Goal: Transaction & Acquisition: Book appointment/travel/reservation

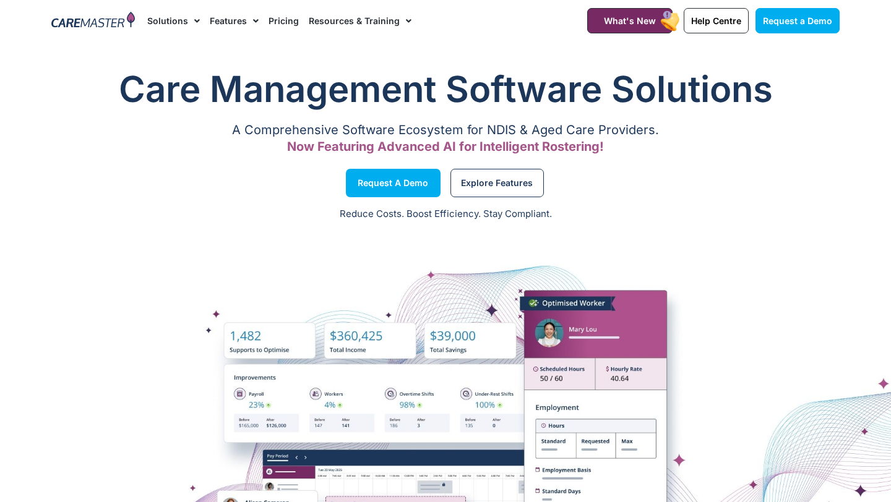
click at [252, 25] on span "Menu" at bounding box center [253, 21] width 12 height 21
click at [708, 260] on div at bounding box center [445, 446] width 891 height 433
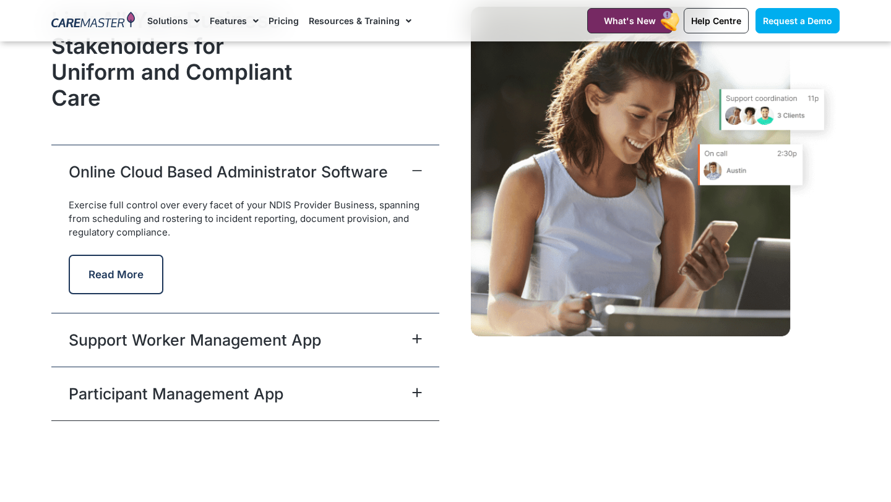
scroll to position [3065, 0]
click at [418, 341] on icon at bounding box center [417, 338] width 10 height 10
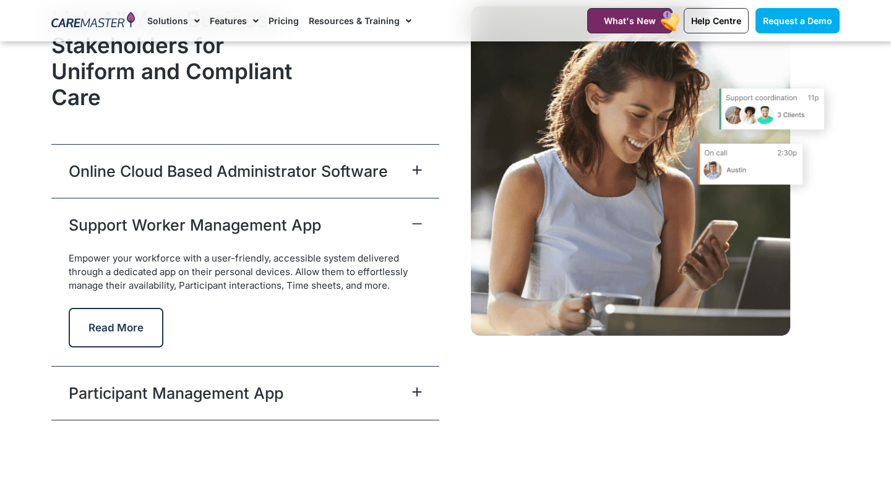
click at [413, 392] on icon at bounding box center [417, 392] width 10 height 10
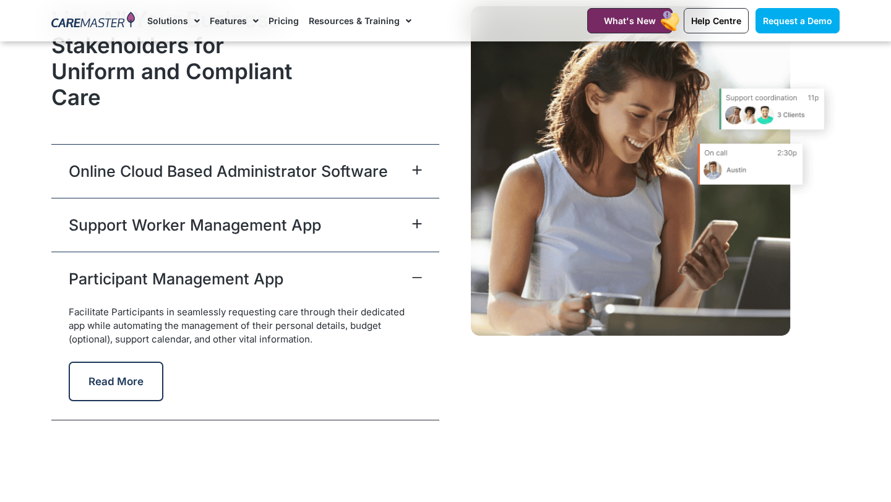
click at [421, 234] on div "Support Worker Management App" at bounding box center [245, 225] width 388 height 54
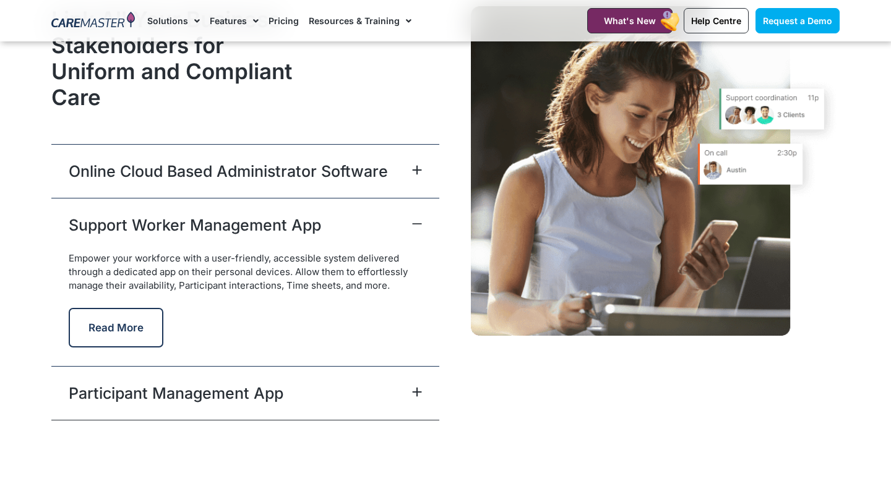
click at [416, 390] on icon at bounding box center [417, 392] width 8 height 8
